Goal: Obtain resource: Obtain resource

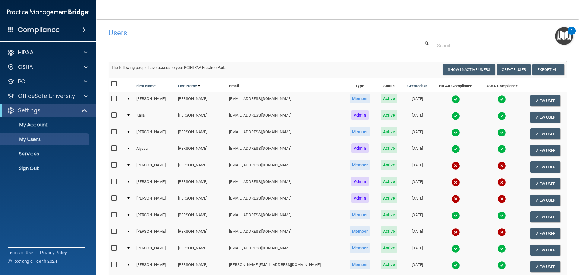
select select "20"
click at [65, 27] on div "Compliance" at bounding box center [48, 29] width 96 height 13
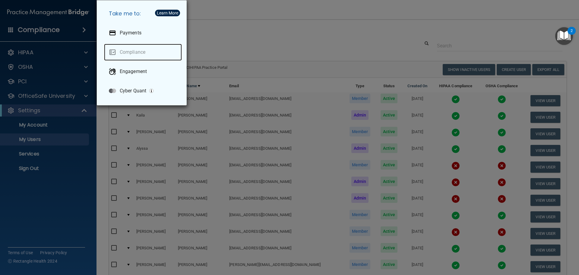
click at [136, 50] on link "Compliance" at bounding box center [143, 52] width 78 height 17
click at [65, 28] on div "Take me to: Payments Compliance Engagement Cyber Quant" at bounding box center [289, 137] width 579 height 275
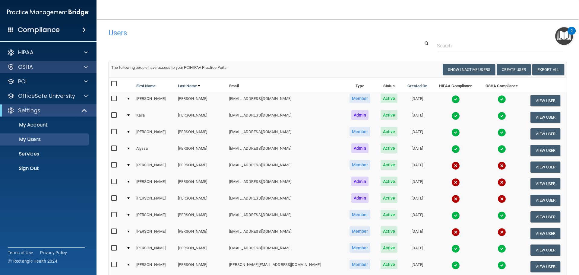
click at [79, 62] on div "OSHA" at bounding box center [48, 67] width 97 height 12
click at [84, 65] on div at bounding box center [84, 66] width 15 height 7
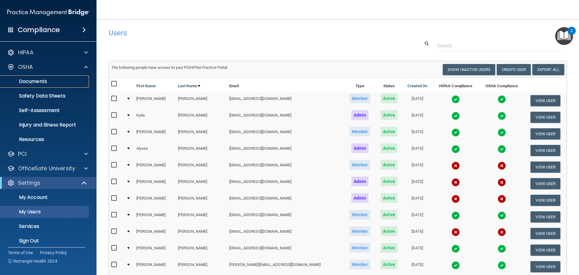
click at [53, 82] on p "Documents" at bounding box center [45, 81] width 82 height 6
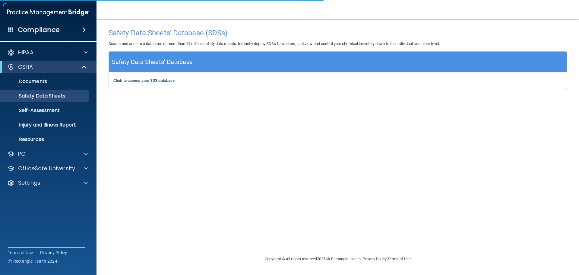
click at [82, 28] on span at bounding box center [84, 29] width 4 height 7
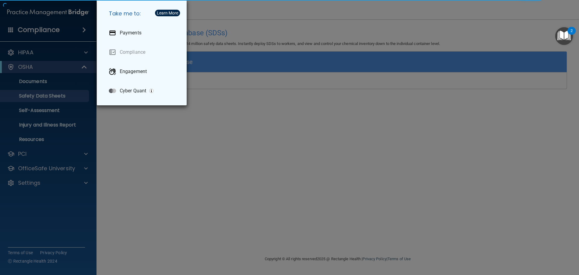
click at [59, 54] on div "Take me to: Payments Compliance Engagement Cyber Quant" at bounding box center [289, 137] width 579 height 275
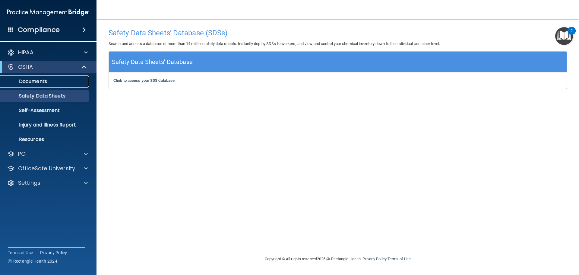
click at [55, 80] on p "Documents" at bounding box center [45, 81] width 82 height 6
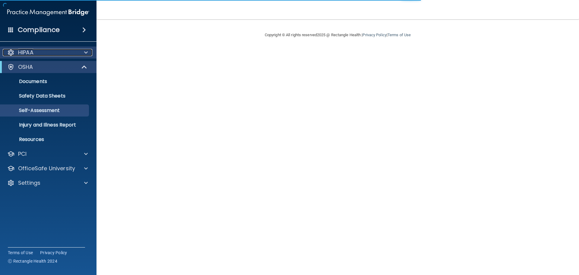
click at [91, 50] on div at bounding box center [84, 52] width 15 height 7
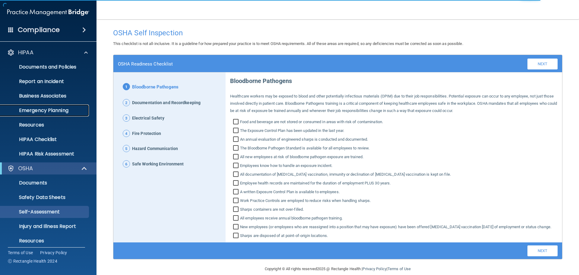
click at [66, 112] on p "Emergency Planning" at bounding box center [45, 110] width 82 height 6
